Goal: Navigation & Orientation: Go to known website

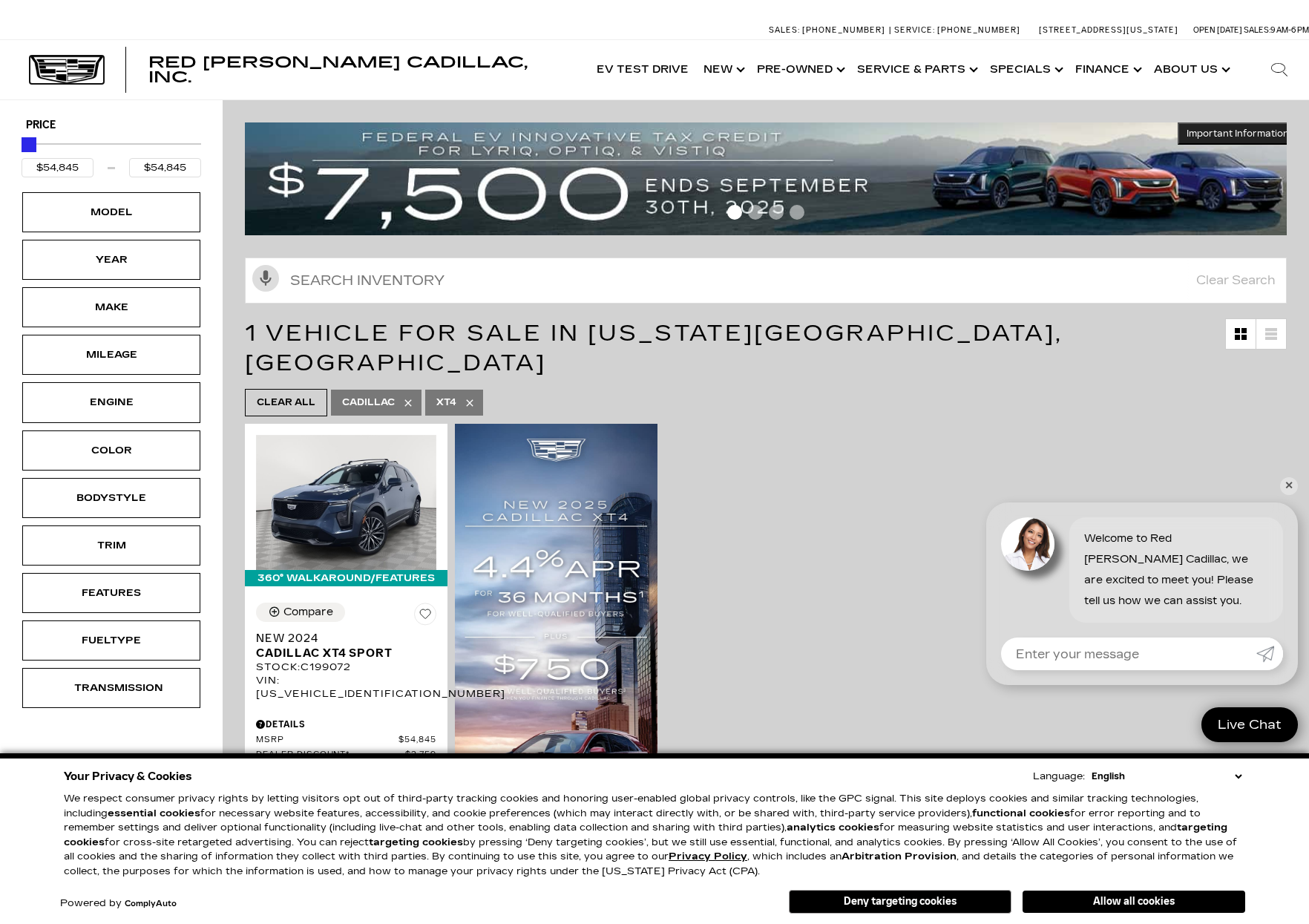
click at [63, 62] on img at bounding box center [66, 70] width 74 height 29
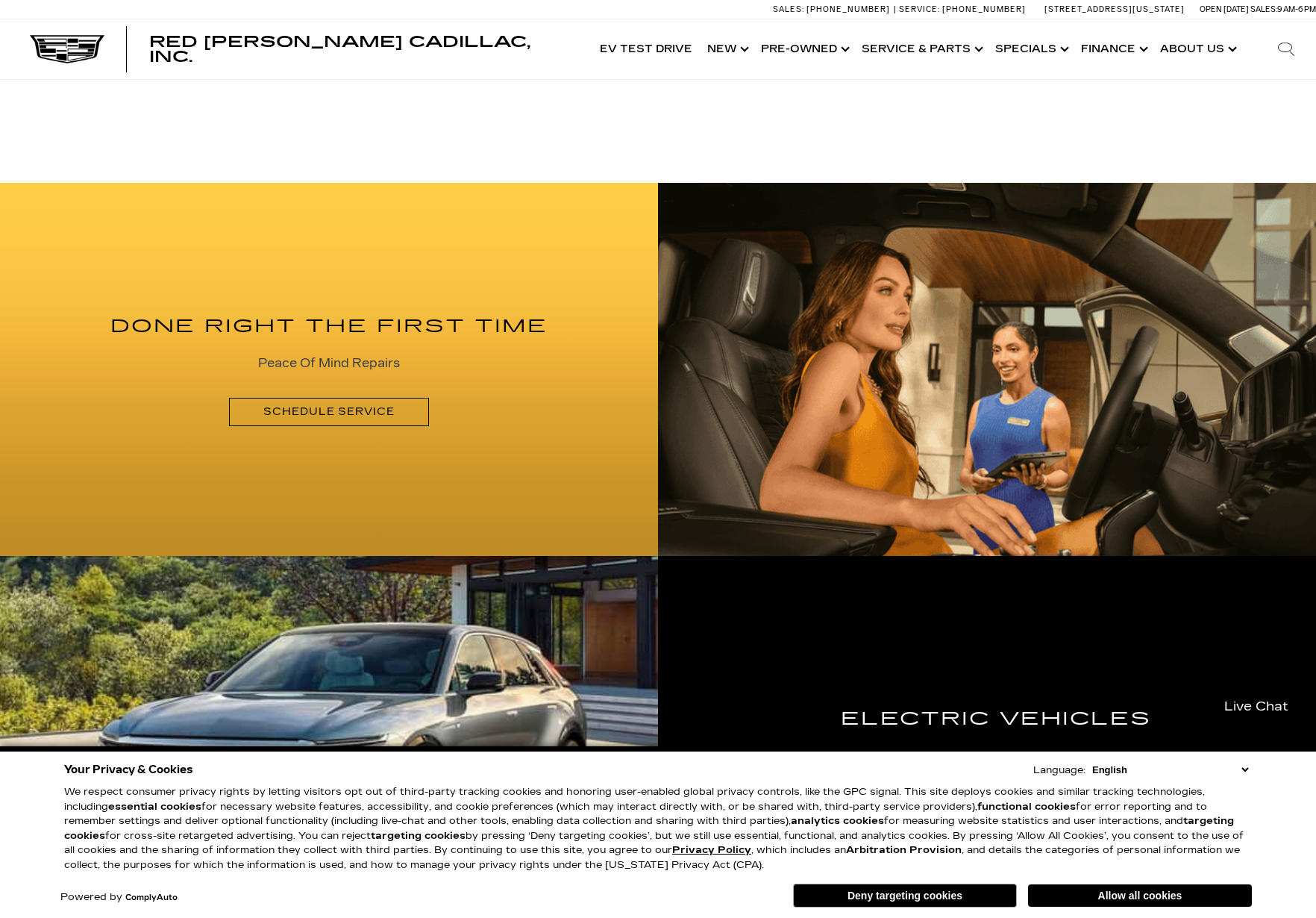
scroll to position [1599, 0]
